Goal: Information Seeking & Learning: Learn about a topic

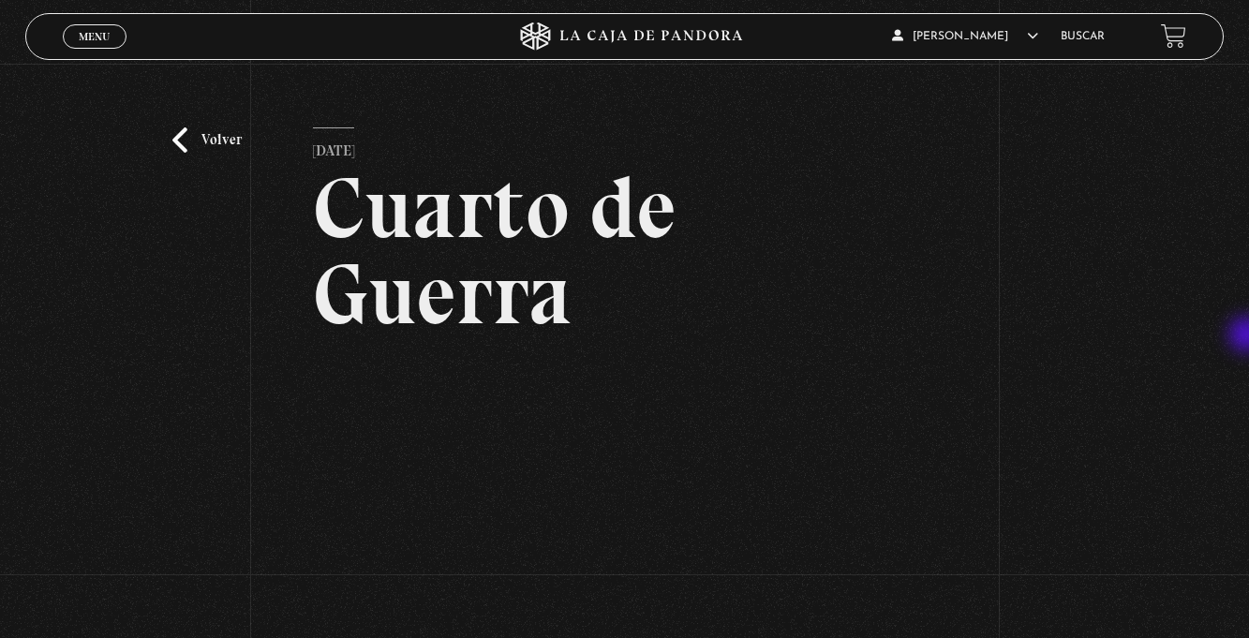
scroll to position [23, 0]
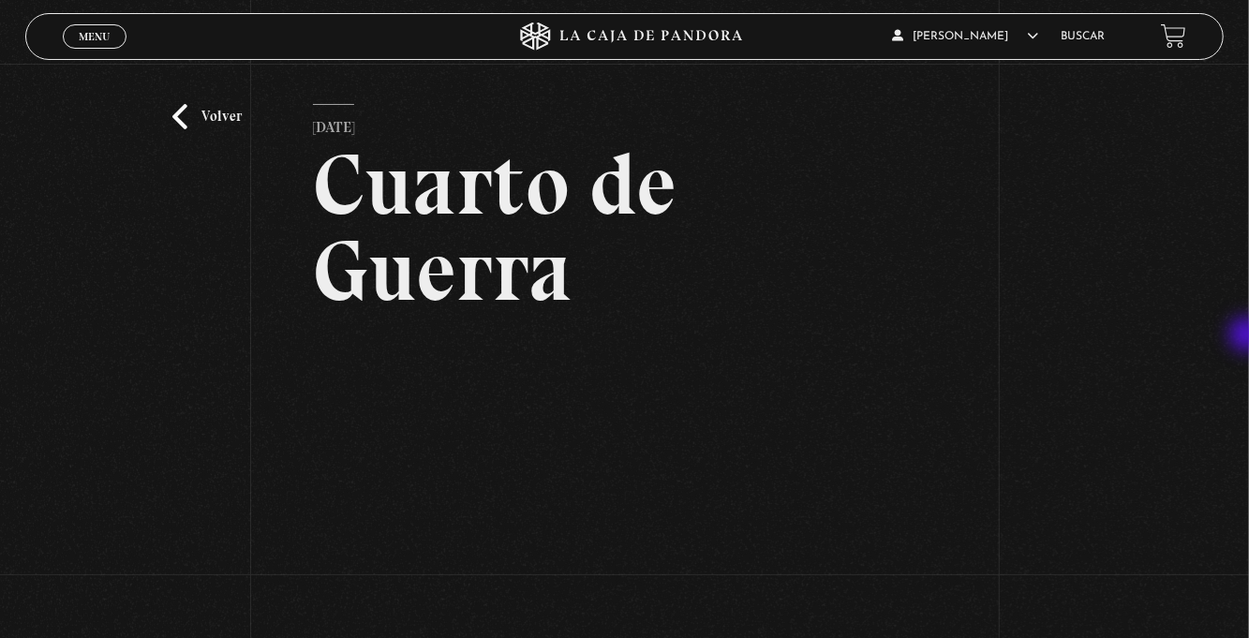
click at [189, 129] on link "Volver" at bounding box center [206, 116] width 69 height 25
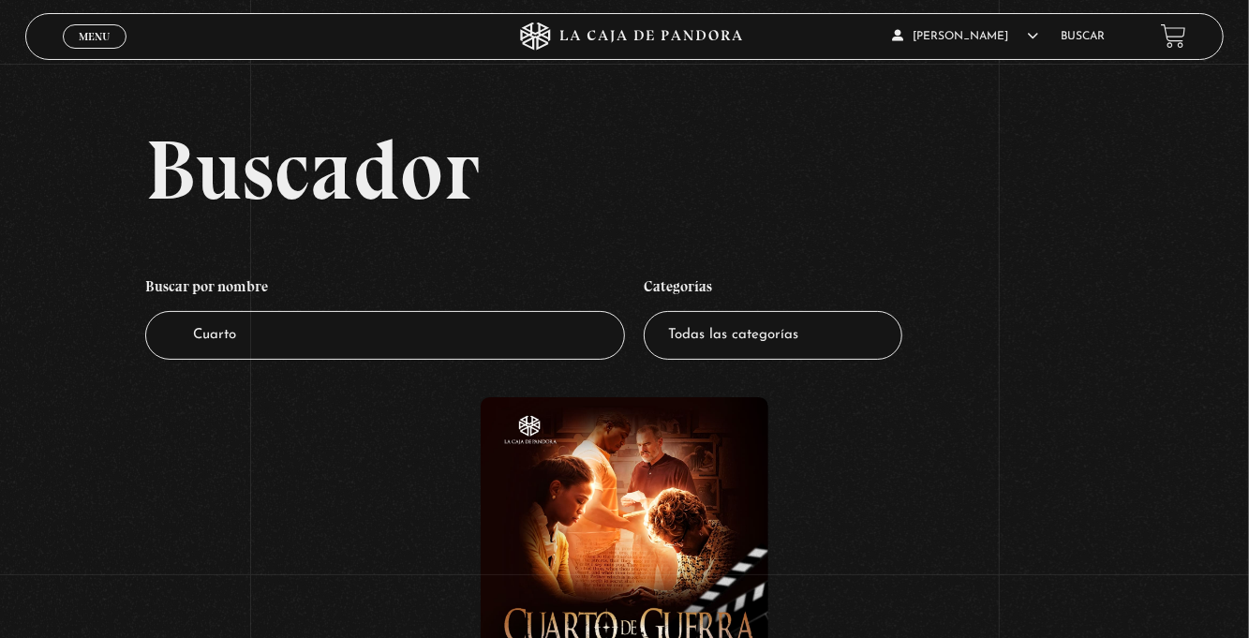
click at [1081, 39] on link "Buscar" at bounding box center [1082, 36] width 44 height 11
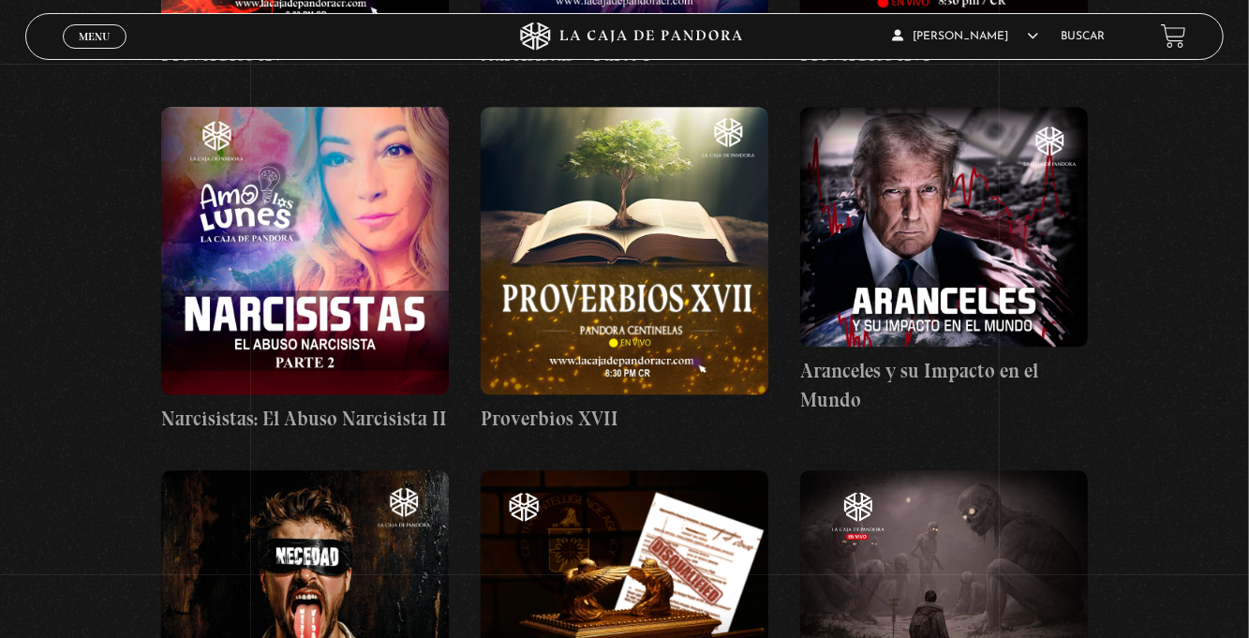
scroll to position [5784, 0]
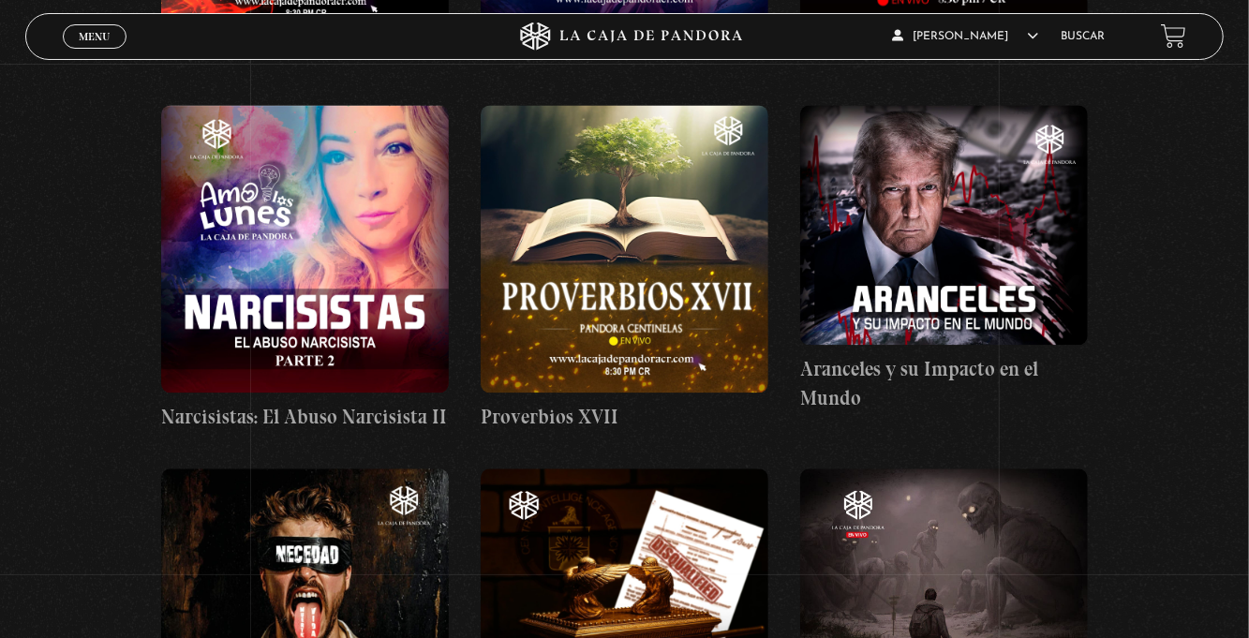
click at [1073, 40] on link "Buscar" at bounding box center [1082, 36] width 44 height 11
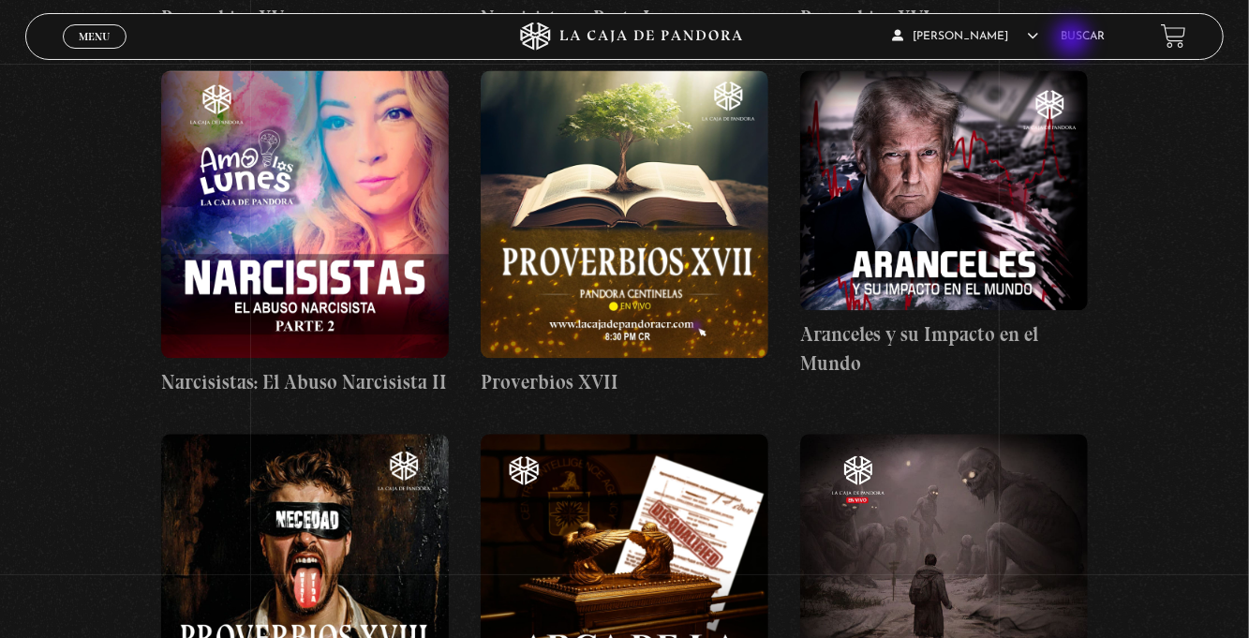
scroll to position [5844, 0]
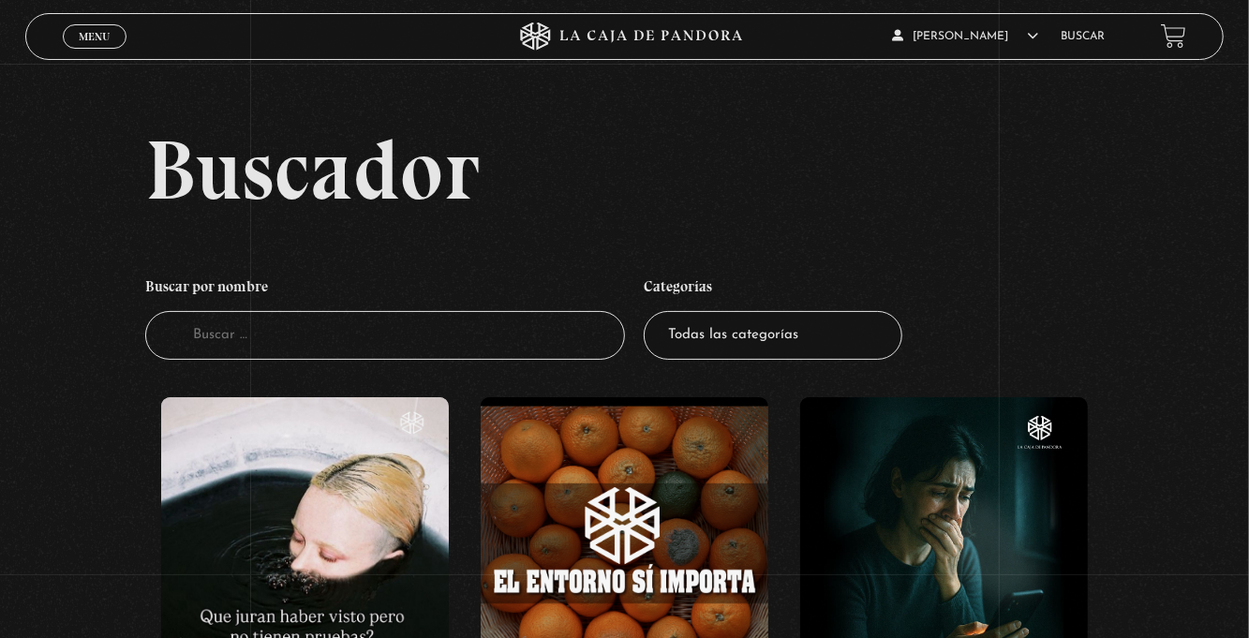
click at [206, 357] on input "Buscador" at bounding box center [385, 336] width 480 height 50
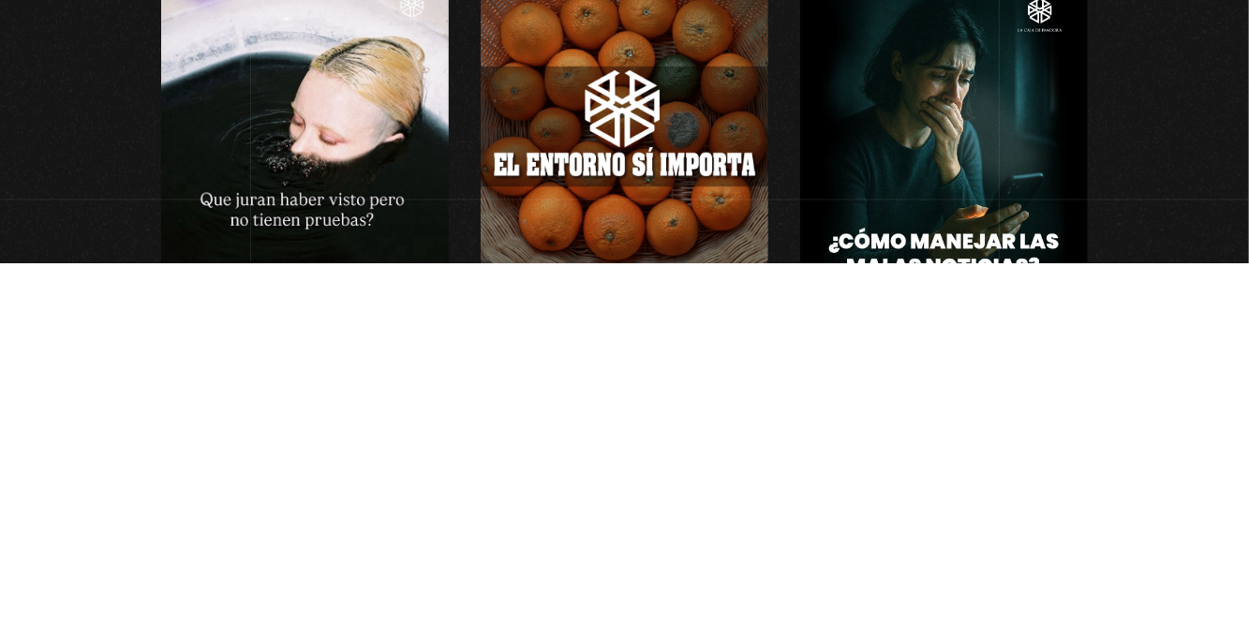
scroll to position [41, 0]
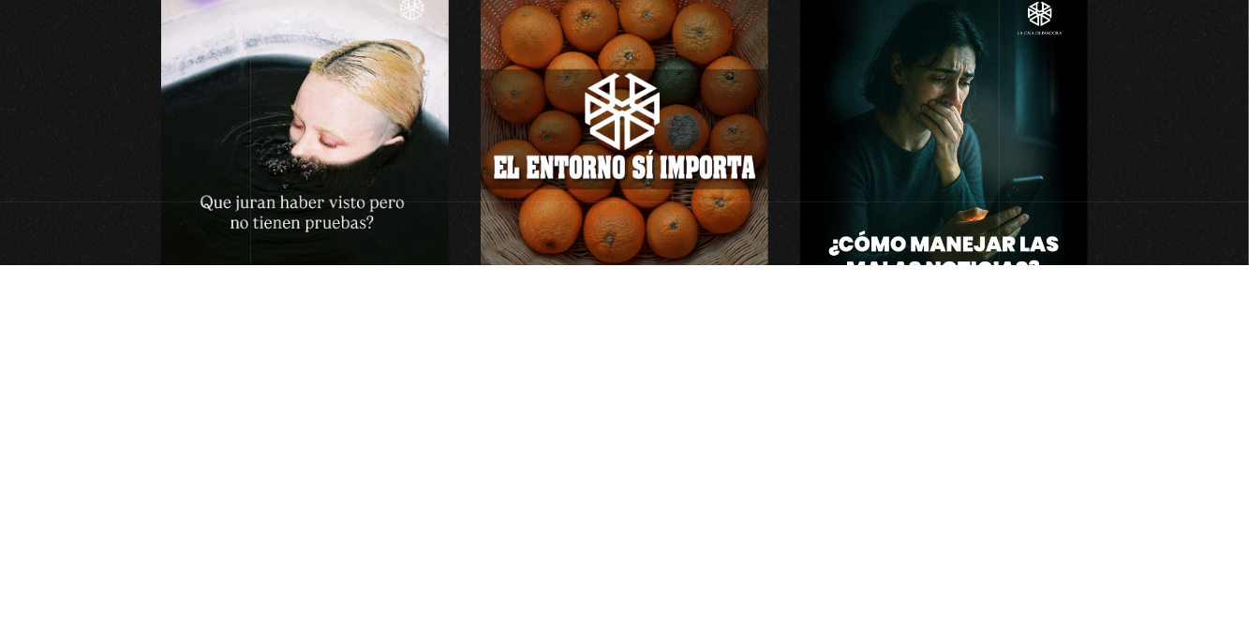
type input "Perdonar a mamá"
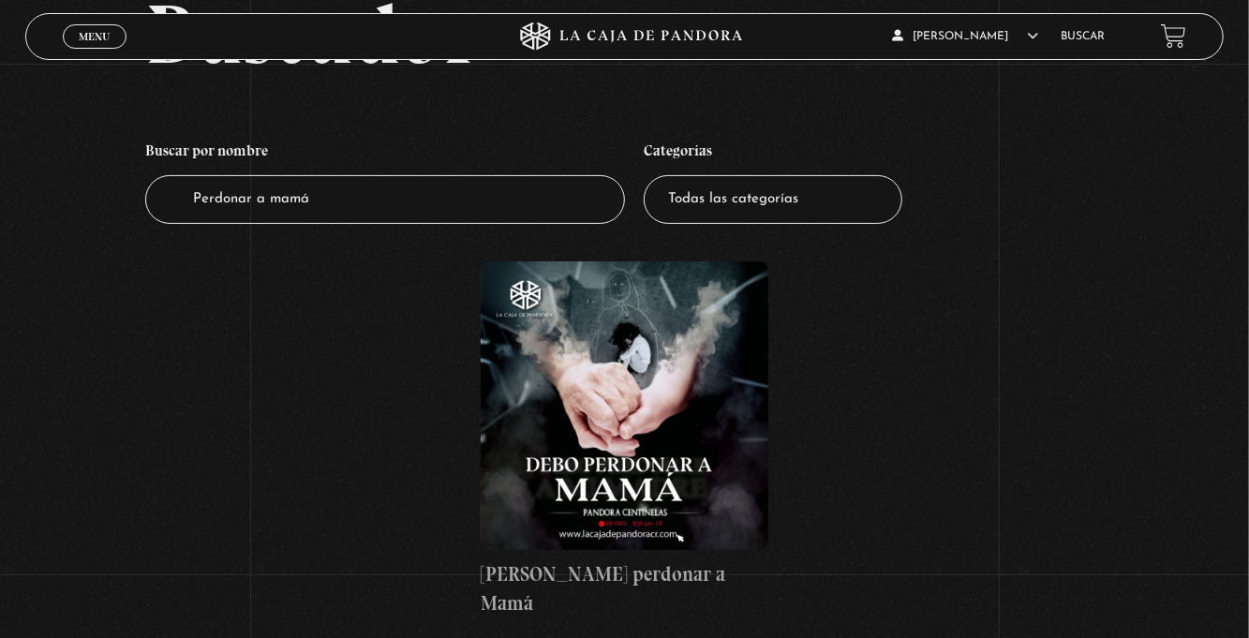
click at [624, 457] on figure at bounding box center [624, 405] width 288 height 288
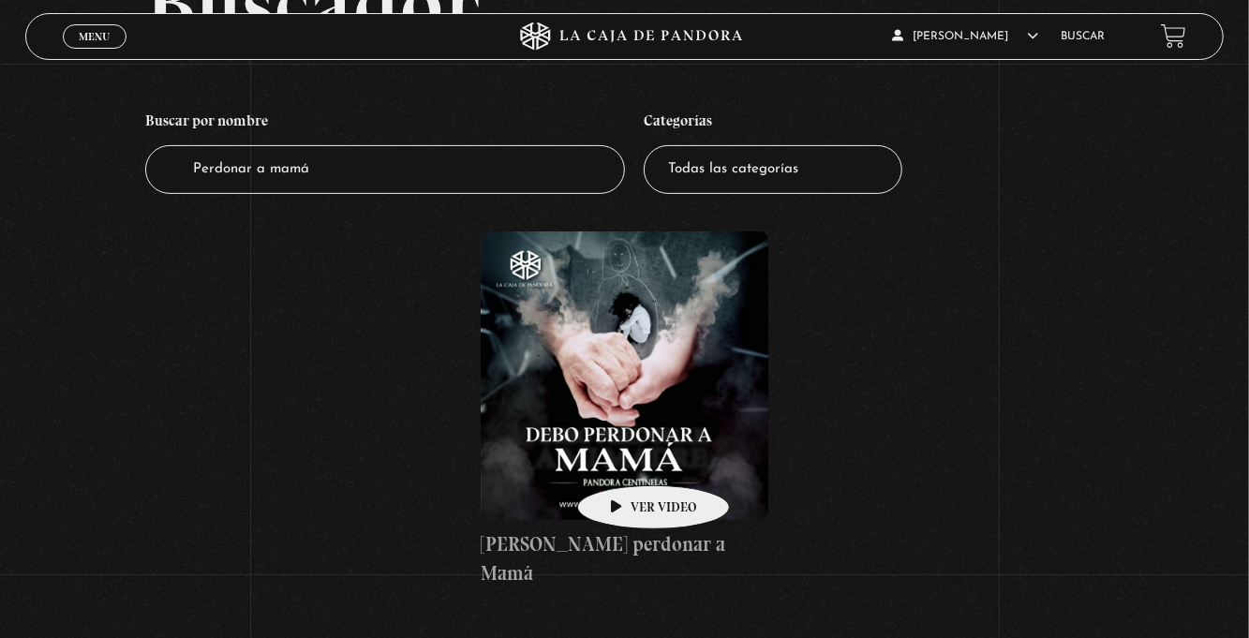
scroll to position [196, 0]
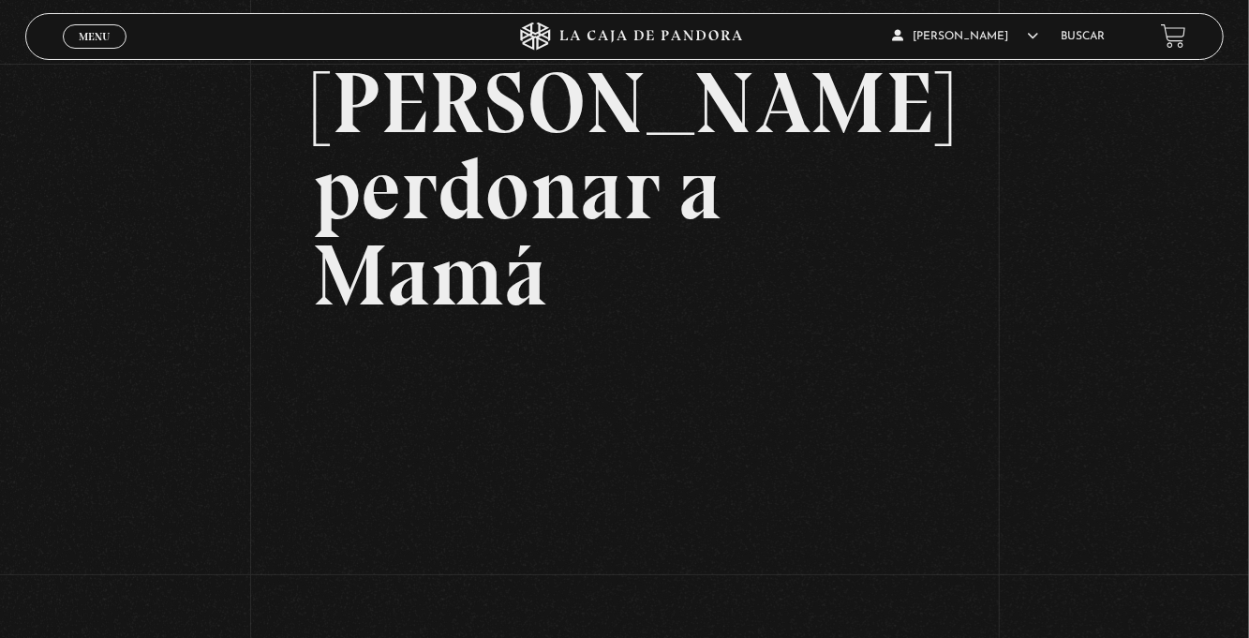
scroll to position [118, 0]
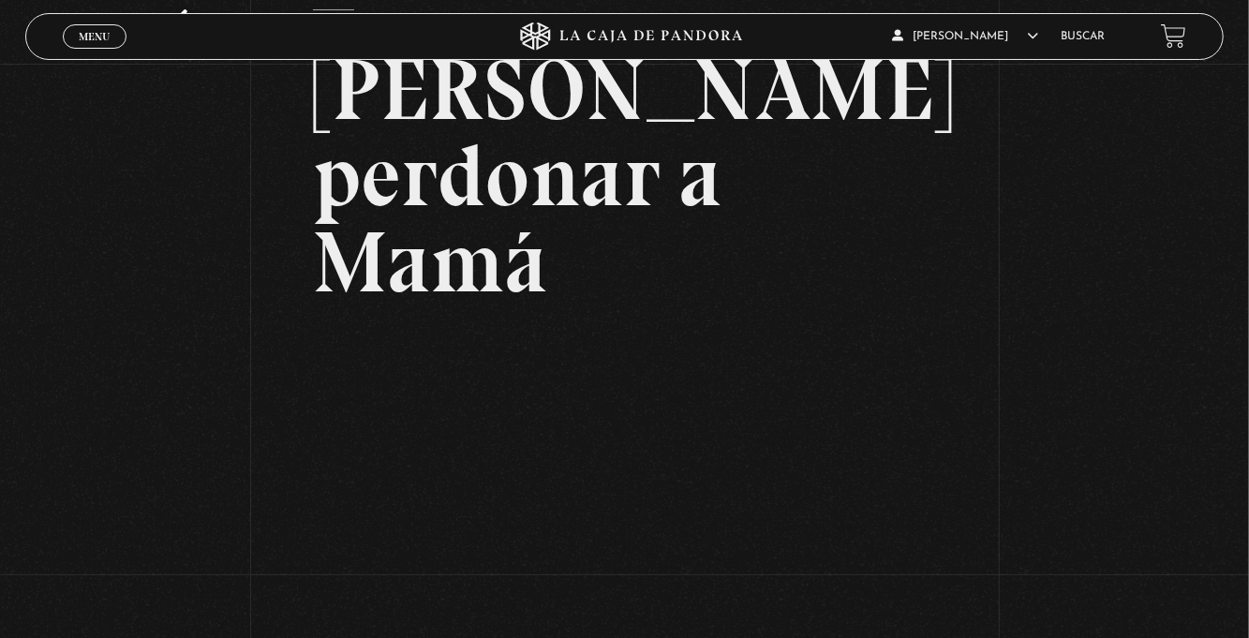
click at [94, 54] on div "Menu Cerrar" at bounding box center [250, 36] width 375 height 45
click at [88, 33] on span "Menu" at bounding box center [94, 36] width 31 height 11
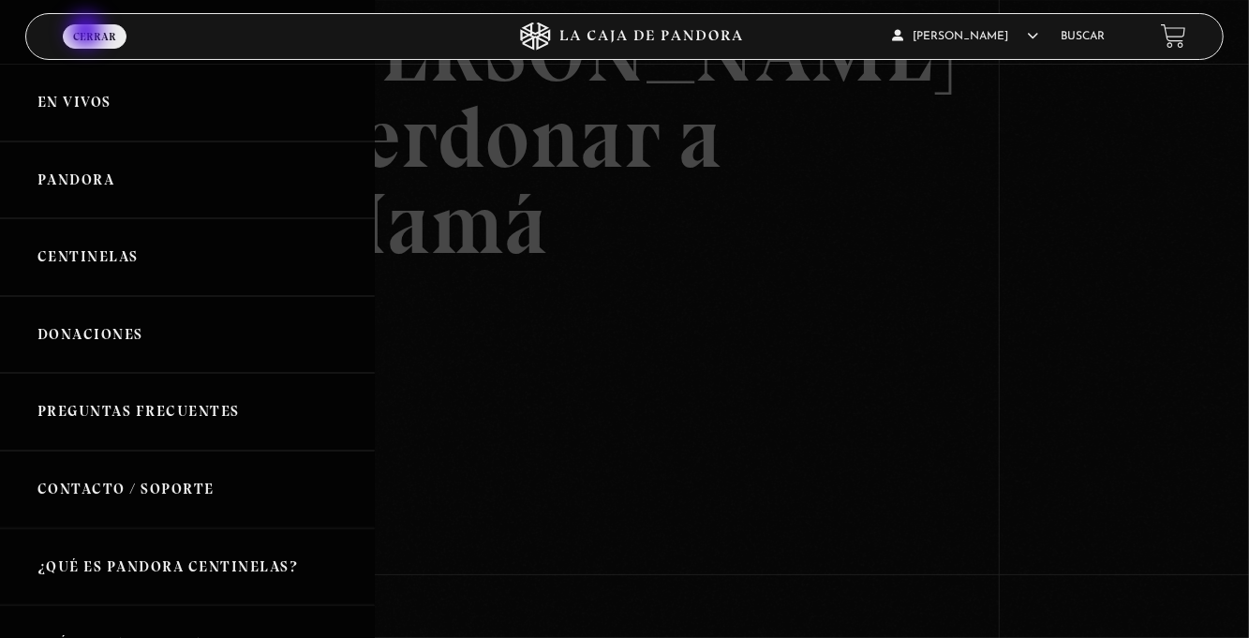
scroll to position [151, 0]
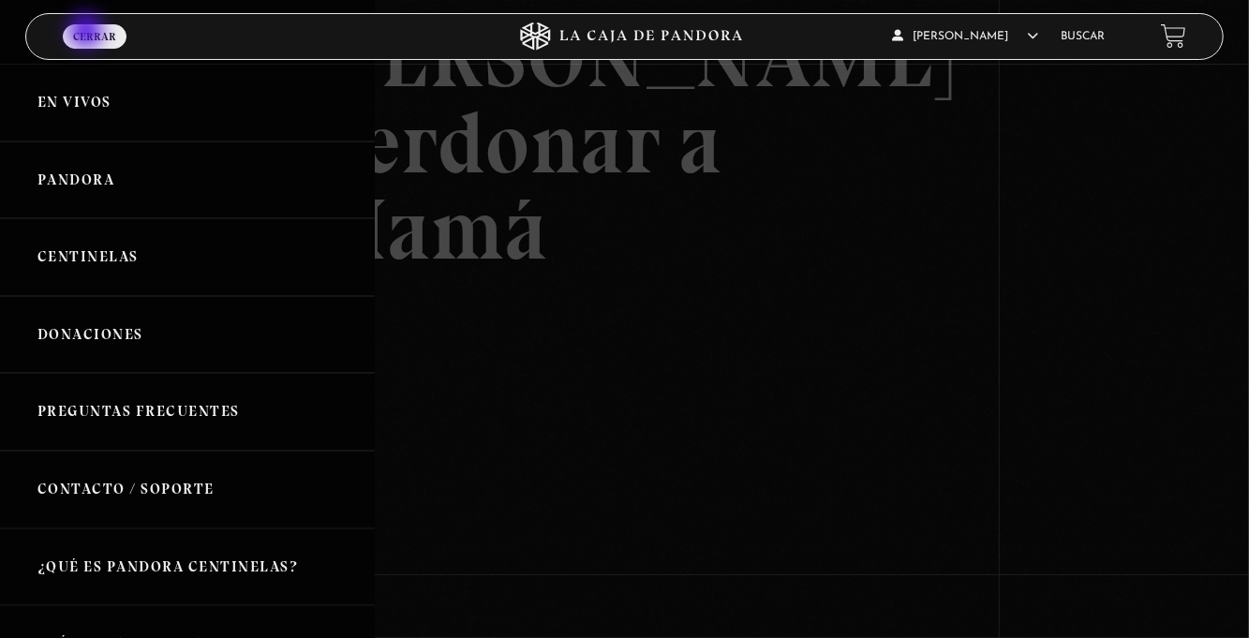
click at [639, 414] on div at bounding box center [624, 319] width 1249 height 638
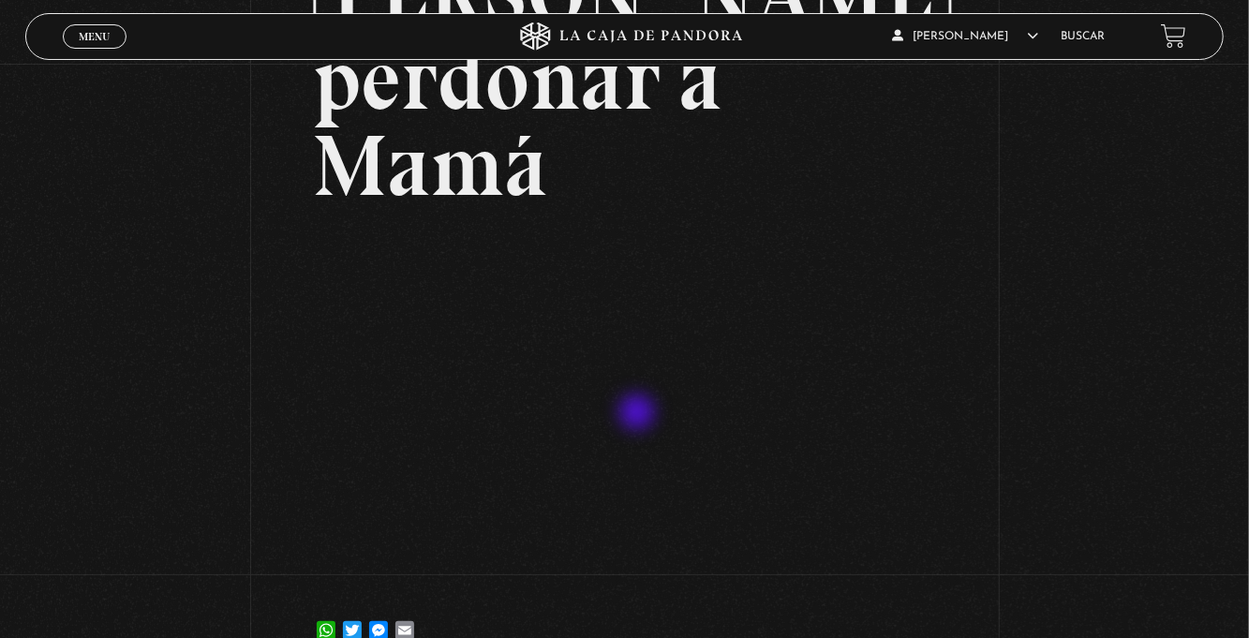
scroll to position [238, 0]
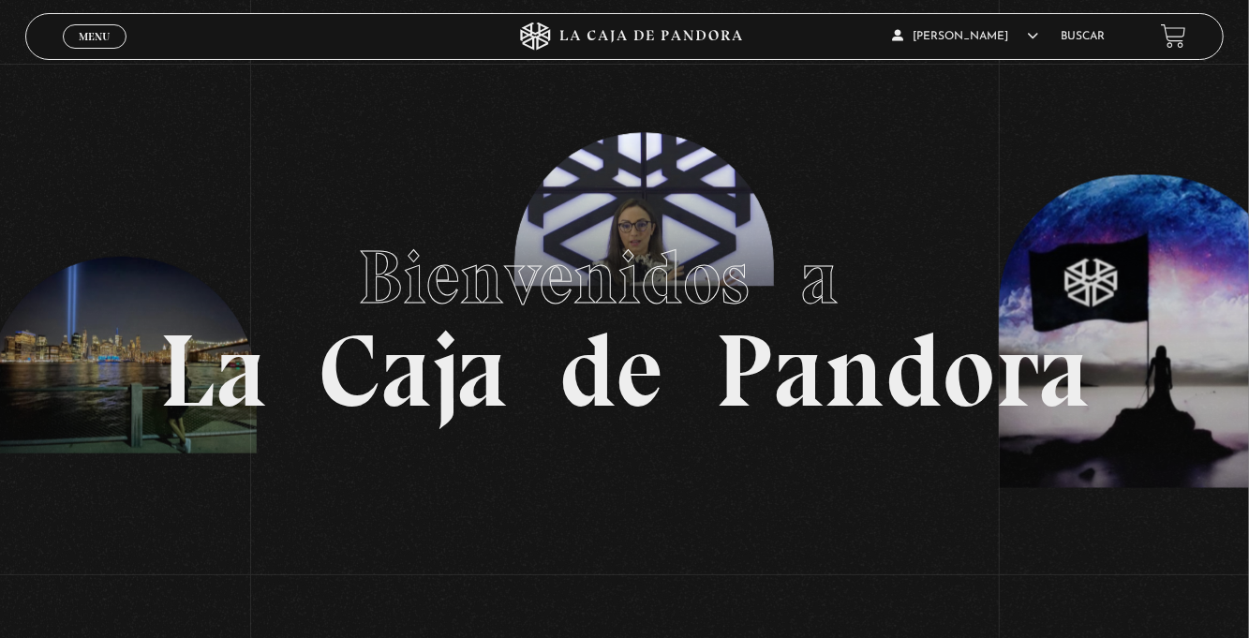
click at [94, 37] on span "Menu" at bounding box center [94, 36] width 31 height 11
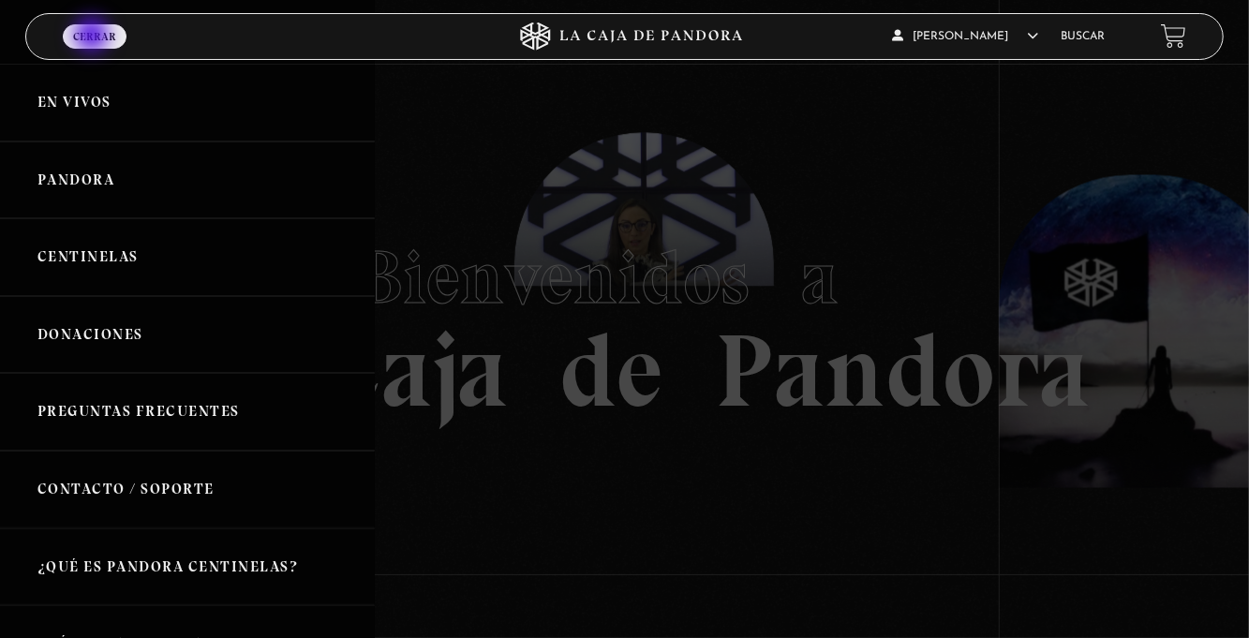
click at [208, 277] on link "Centinelas" at bounding box center [187, 257] width 375 height 78
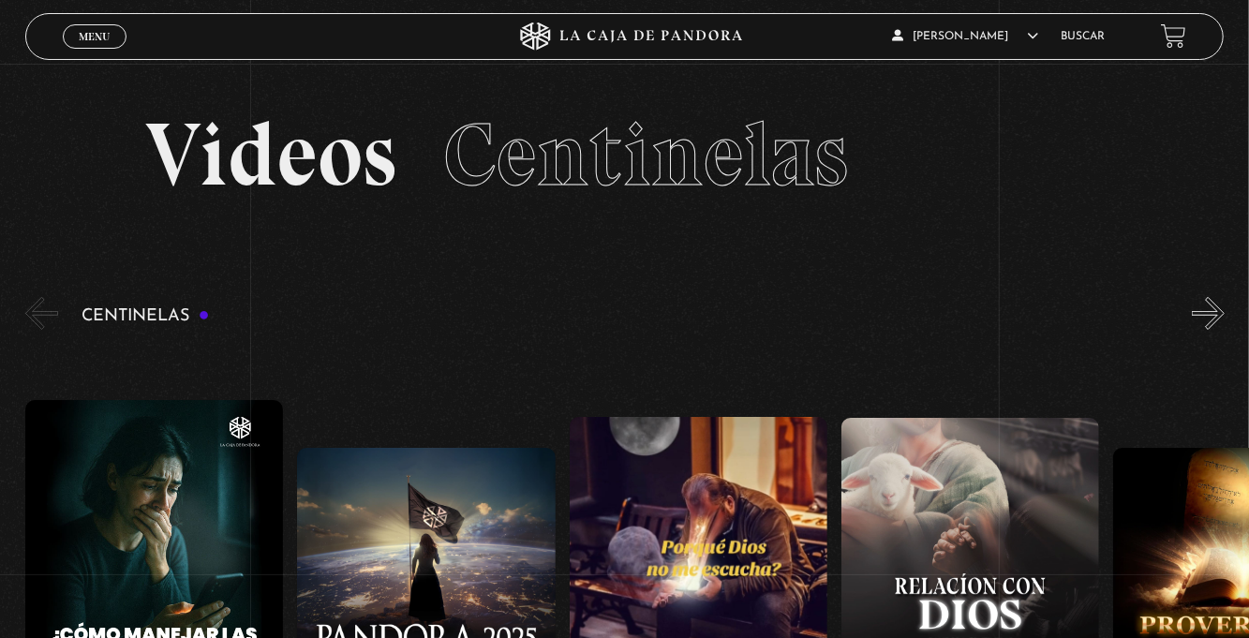
click at [1070, 35] on link "Buscar" at bounding box center [1082, 36] width 44 height 11
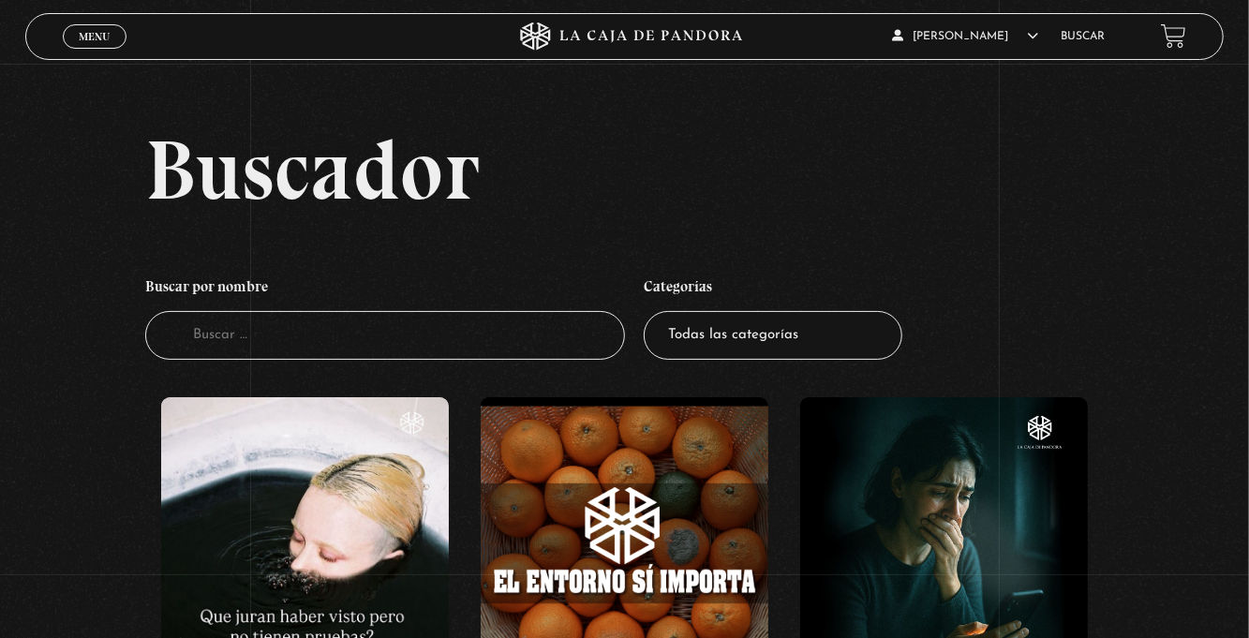
click at [214, 356] on input "Buscador" at bounding box center [385, 336] width 480 height 50
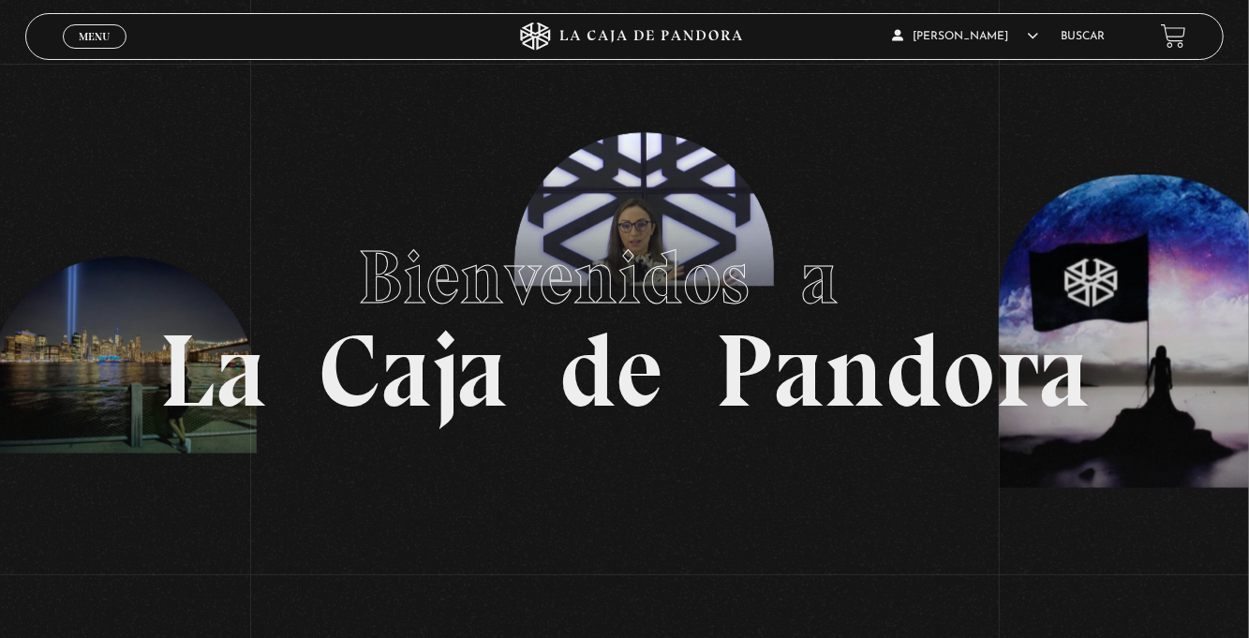
click at [950, 24] on article "Zuly Gonzalez En vivos Pandora Centinelas Mi cuenta Salir" at bounding box center [967, 36] width 150 height 44
click at [965, 264] on link "Salir" at bounding box center [951, 258] width 148 height 49
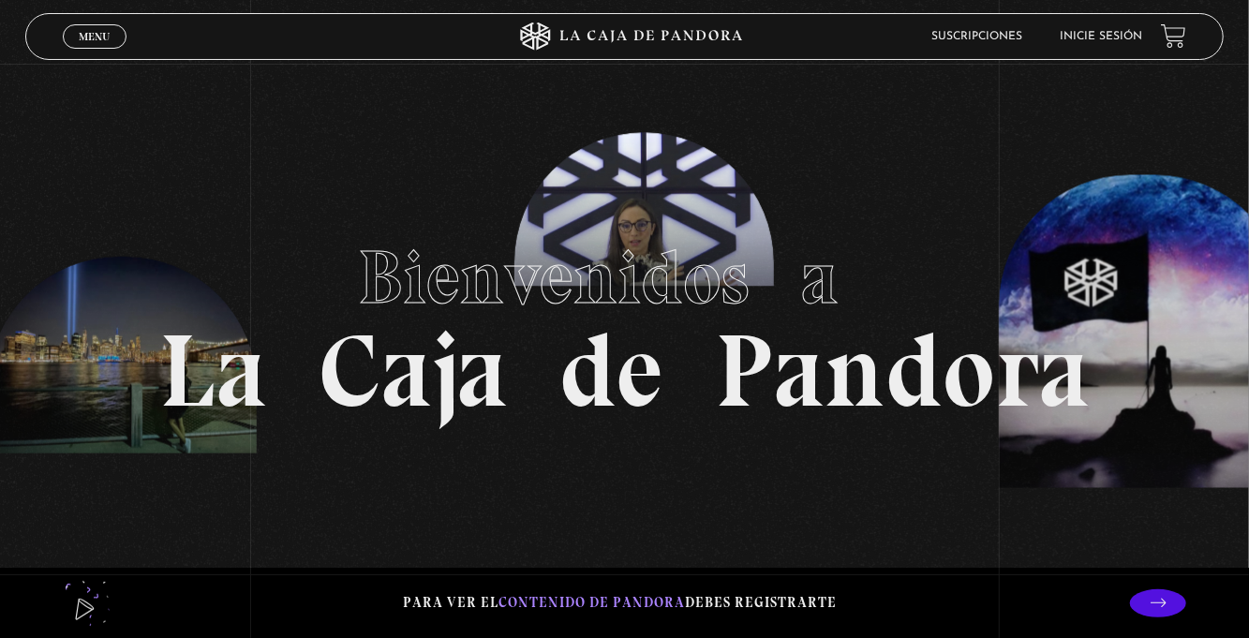
click at [99, 32] on span "Menu" at bounding box center [94, 36] width 31 height 11
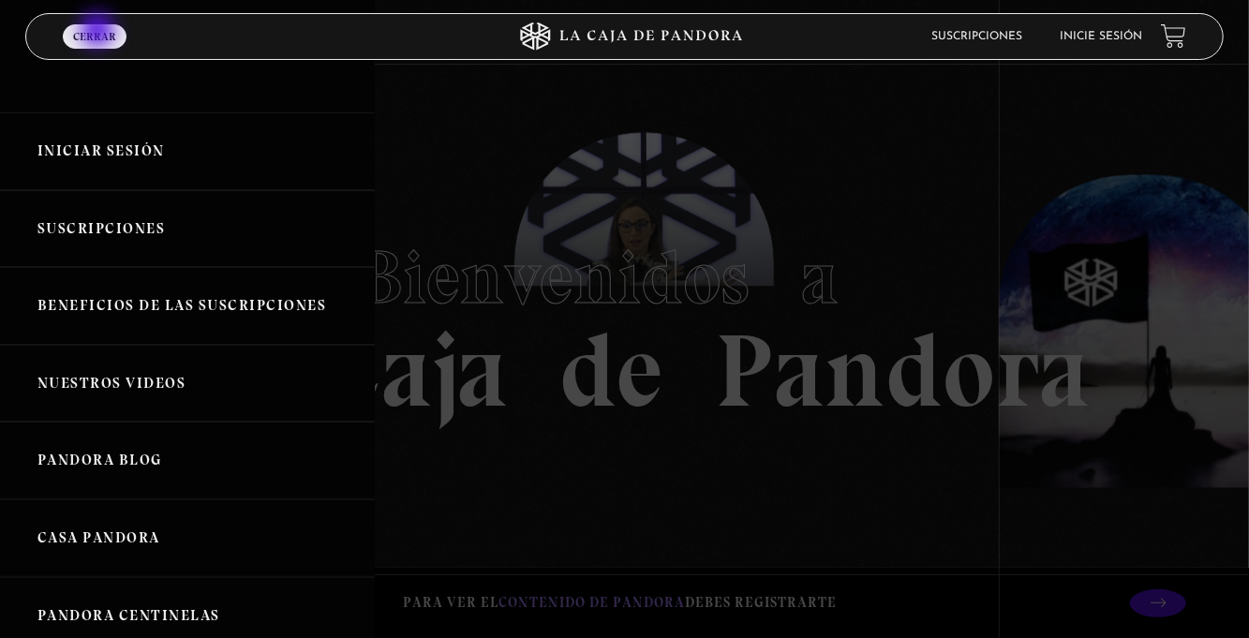
click at [219, 166] on link "Iniciar Sesión" at bounding box center [187, 151] width 375 height 78
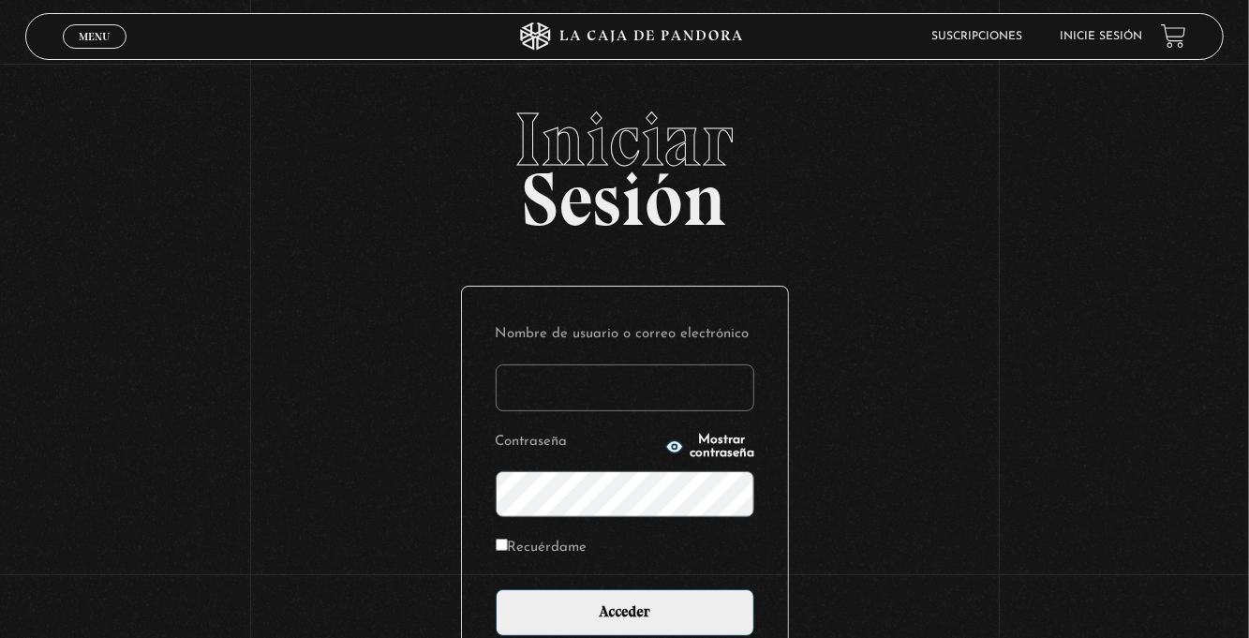
click at [532, 392] on input "Nombre de usuario o correo electrónico" at bounding box center [624, 387] width 259 height 47
type input "[EMAIL_ADDRESS][DOMAIN_NAME]"
click at [495, 589] on input "Acceder" at bounding box center [624, 612] width 259 height 47
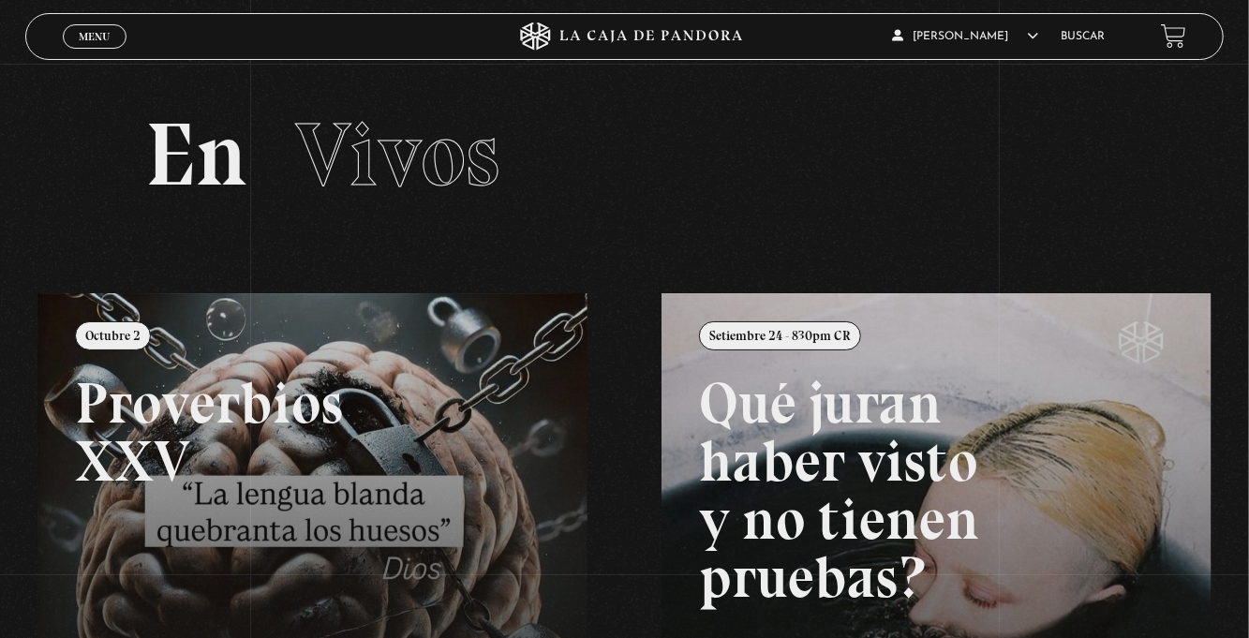
click at [1089, 38] on link "Buscar" at bounding box center [1082, 36] width 44 height 11
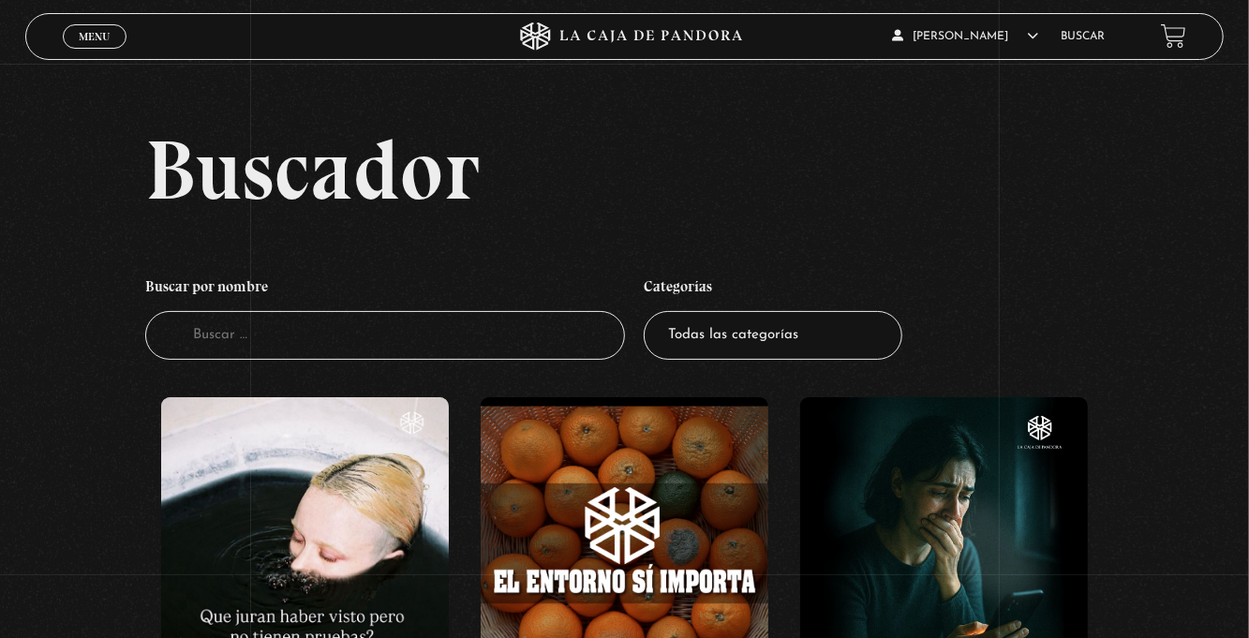
click at [215, 347] on input "Buscador" at bounding box center [385, 336] width 480 height 50
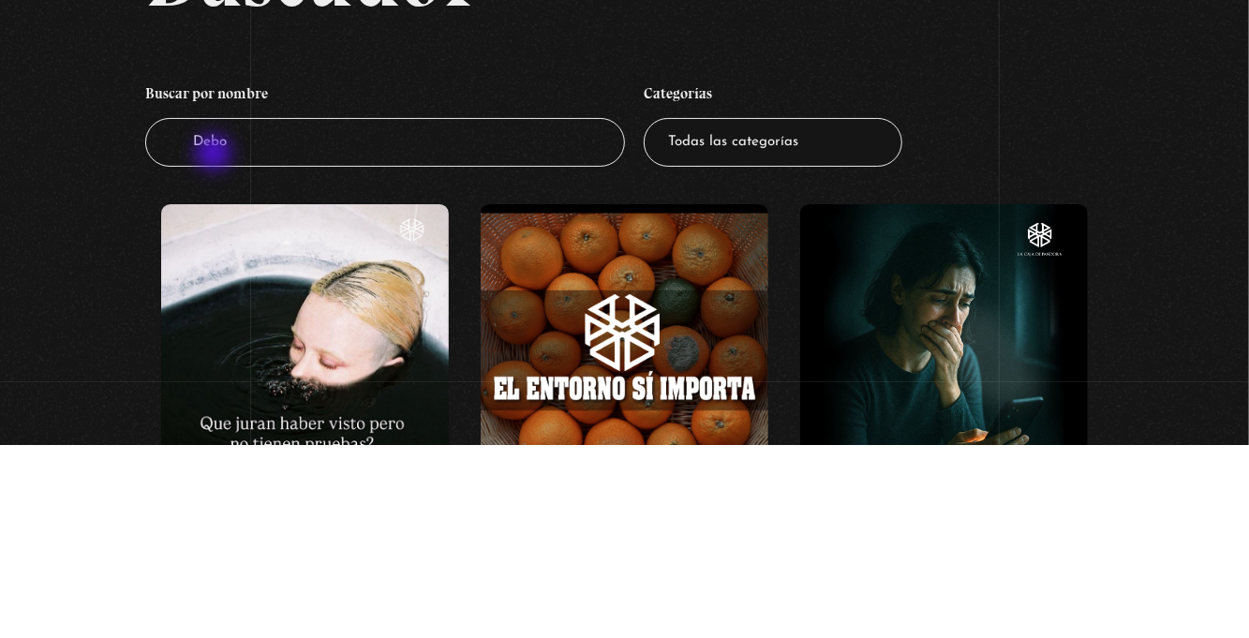
type input "Debo"
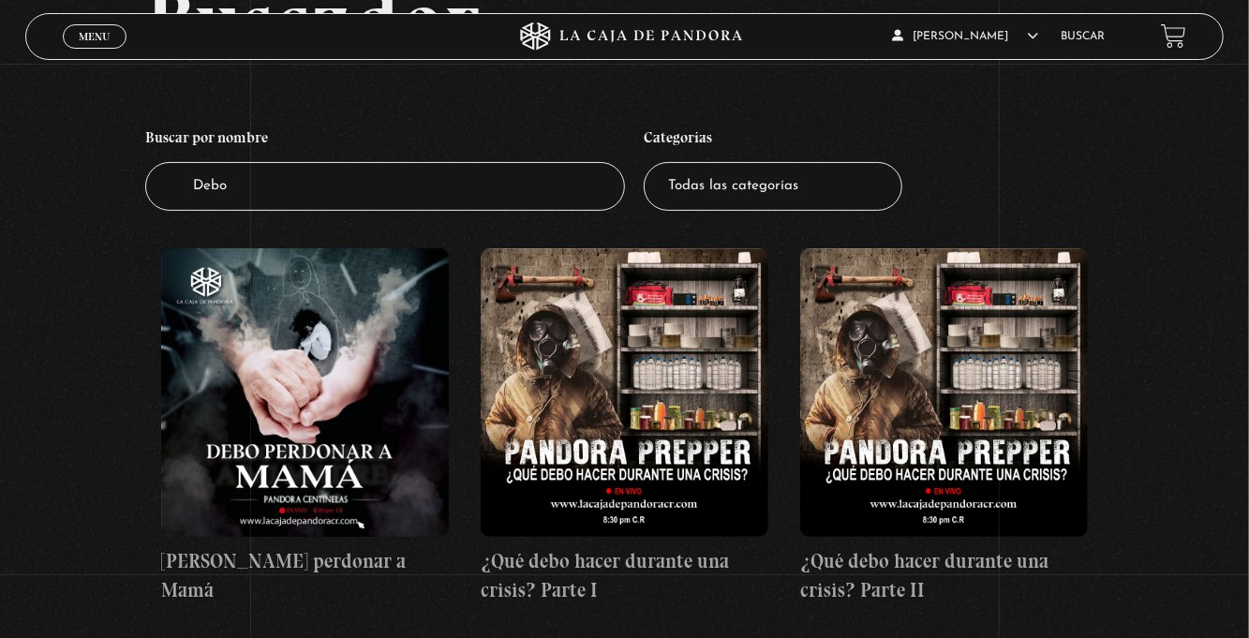
scroll to position [150, 0]
click at [314, 428] on figure at bounding box center [305, 391] width 288 height 288
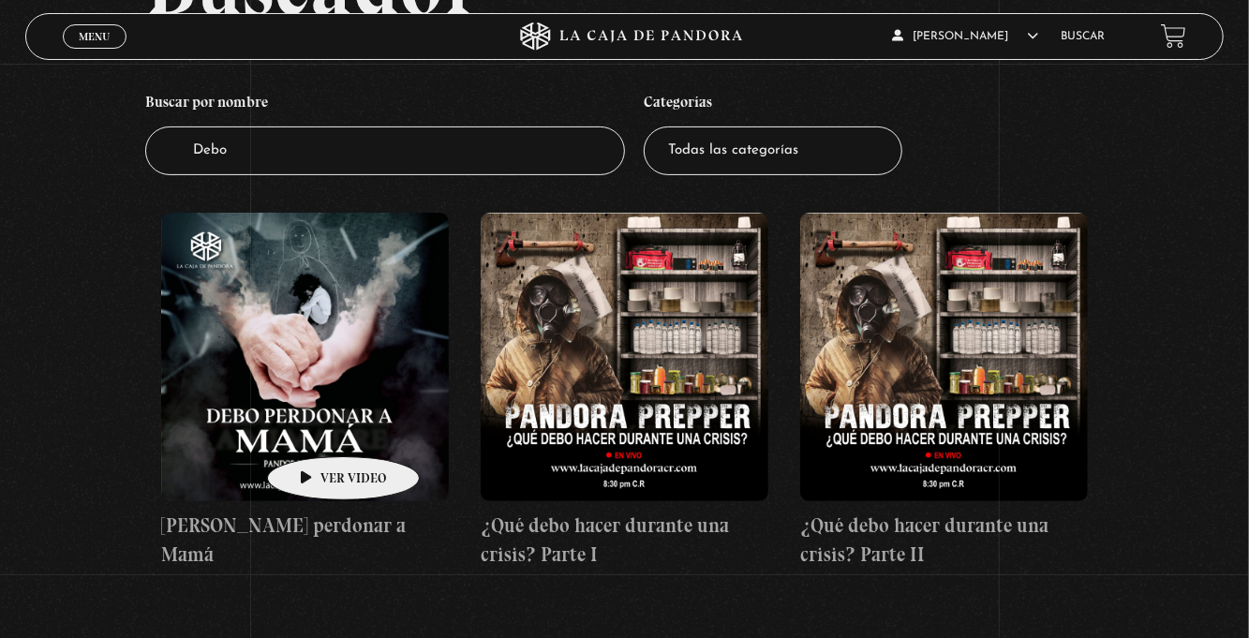
scroll to position [210, 0]
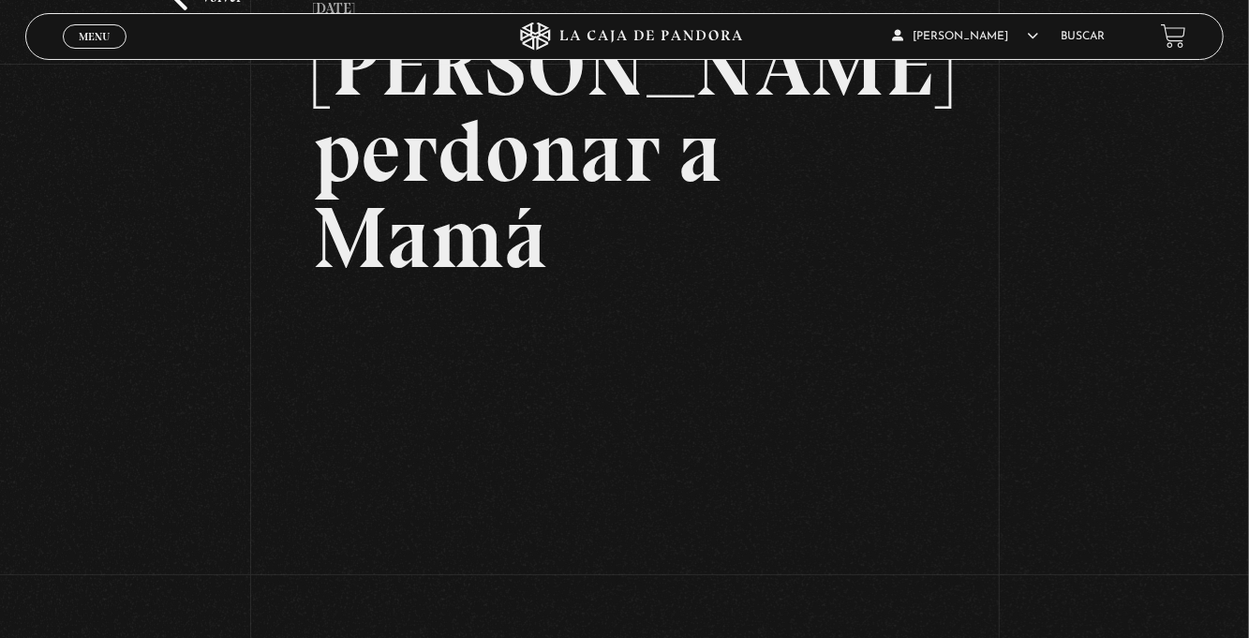
scroll to position [153, 0]
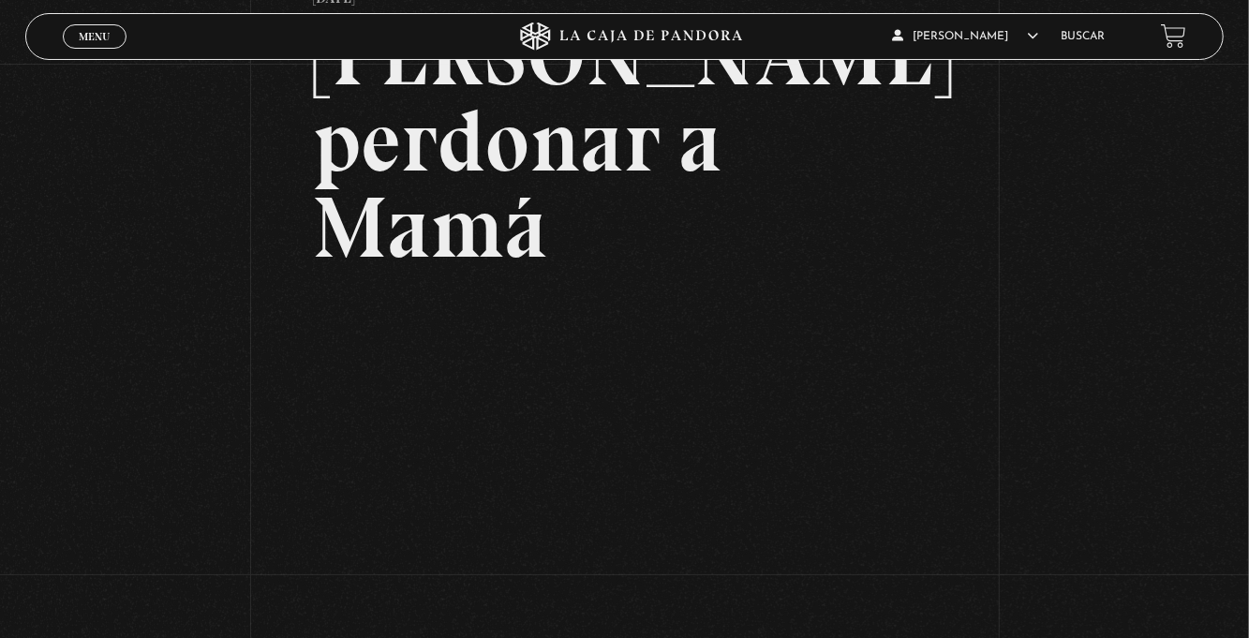
click at [2, 0] on div "Volver [DATE] [PERSON_NAME] perdonar a Mamá WhatsApp Twitter Messenger Email" at bounding box center [624, 323] width 1249 height 824
click at [0, 15] on div "Volver [DATE] [PERSON_NAME] perdonar a Mamá WhatsApp Twitter Messenger Email" at bounding box center [624, 323] width 1249 height 824
click at [1199, 13] on header "Menu Cerrar [PERSON_NAME] En vivos Pandora Centinelas Mi cuenta Salir [GEOGRAPH…" at bounding box center [624, 36] width 1199 height 47
click at [1233, 6] on div "Volver [DATE] [PERSON_NAME] perdonar a Mamá WhatsApp Twitter Messenger Email" at bounding box center [624, 323] width 1249 height 824
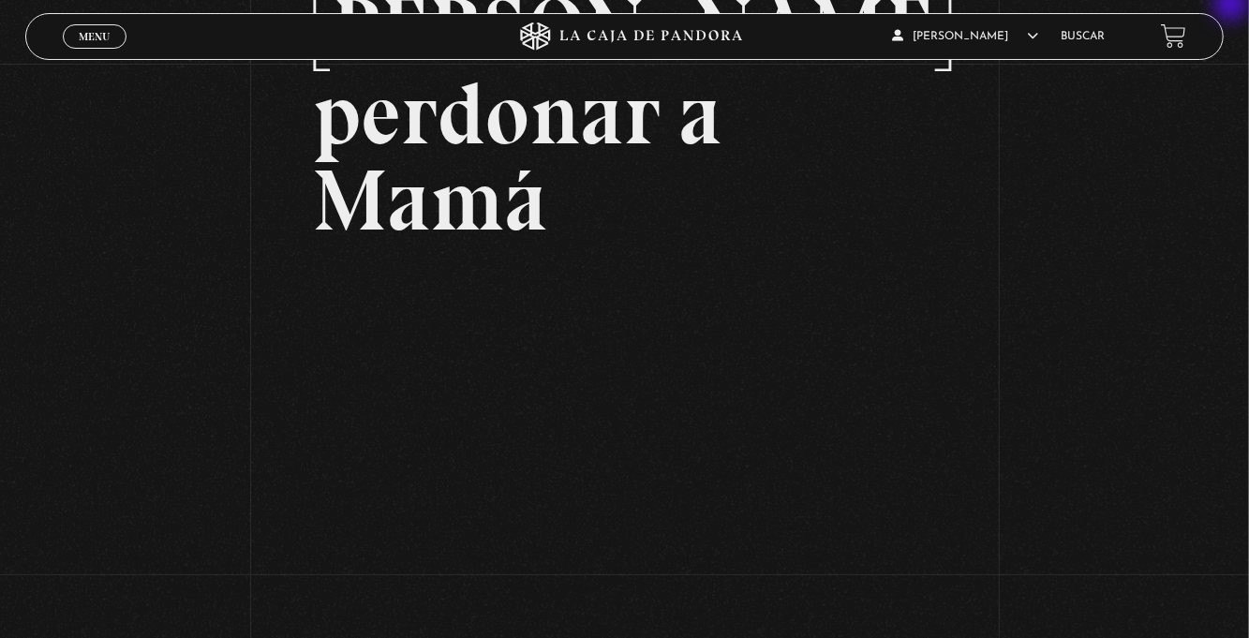
scroll to position [194, 0]
